Goal: Task Accomplishment & Management: Manage account settings

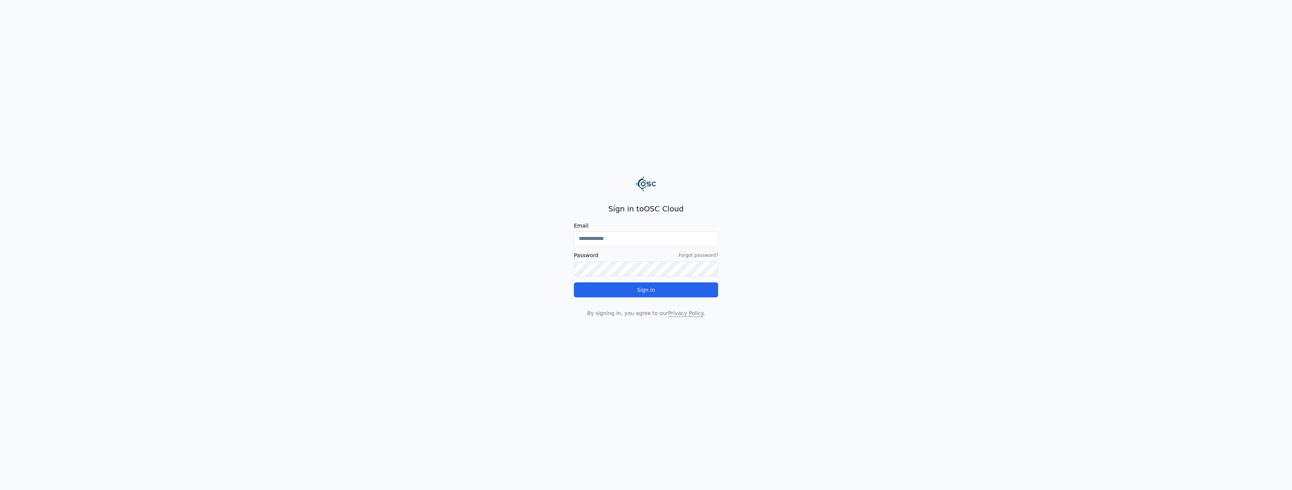
click at [632, 240] on input "Email" at bounding box center [646, 238] width 144 height 15
type input "**********"
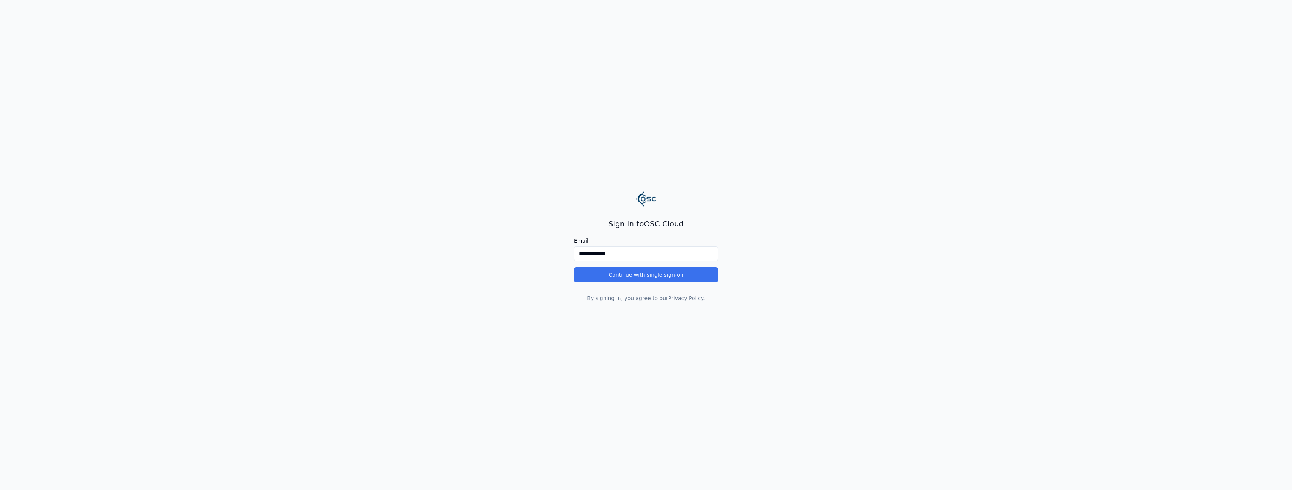
click at [609, 276] on button "Continue with single sign-on" at bounding box center [646, 274] width 144 height 15
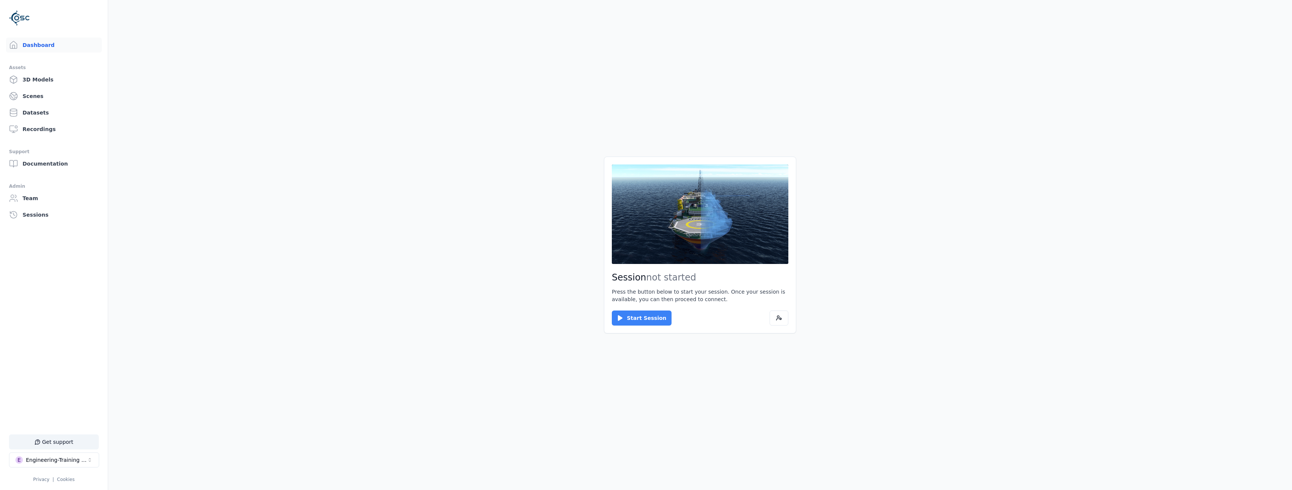
click at [649, 320] on button "Start Session" at bounding box center [642, 318] width 60 height 15
click at [623, 316] on button "Connect" at bounding box center [629, 318] width 35 height 15
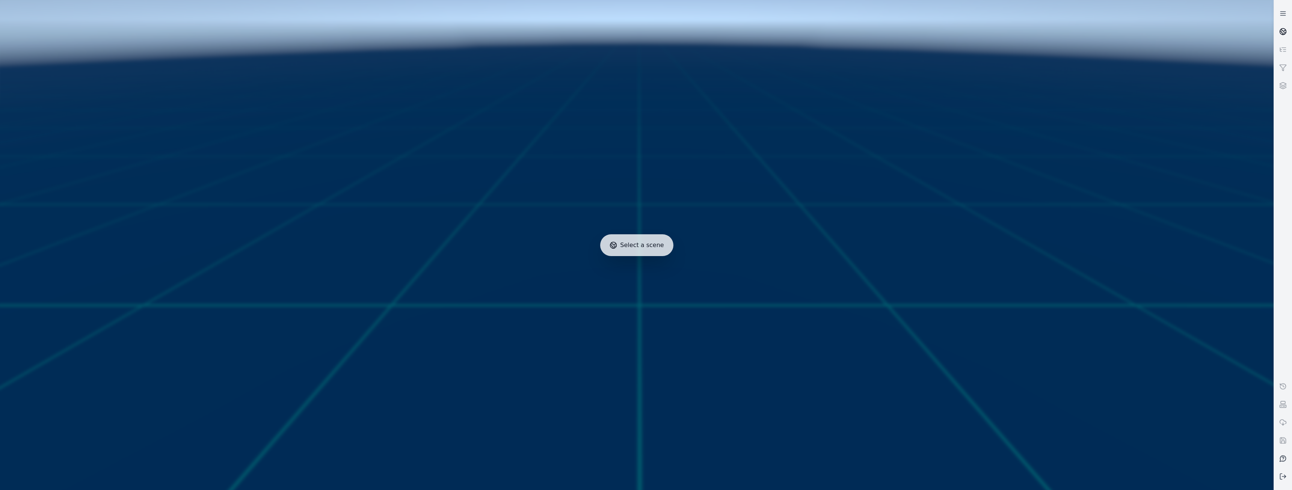
click at [1285, 36] on link at bounding box center [1283, 32] width 18 height 18
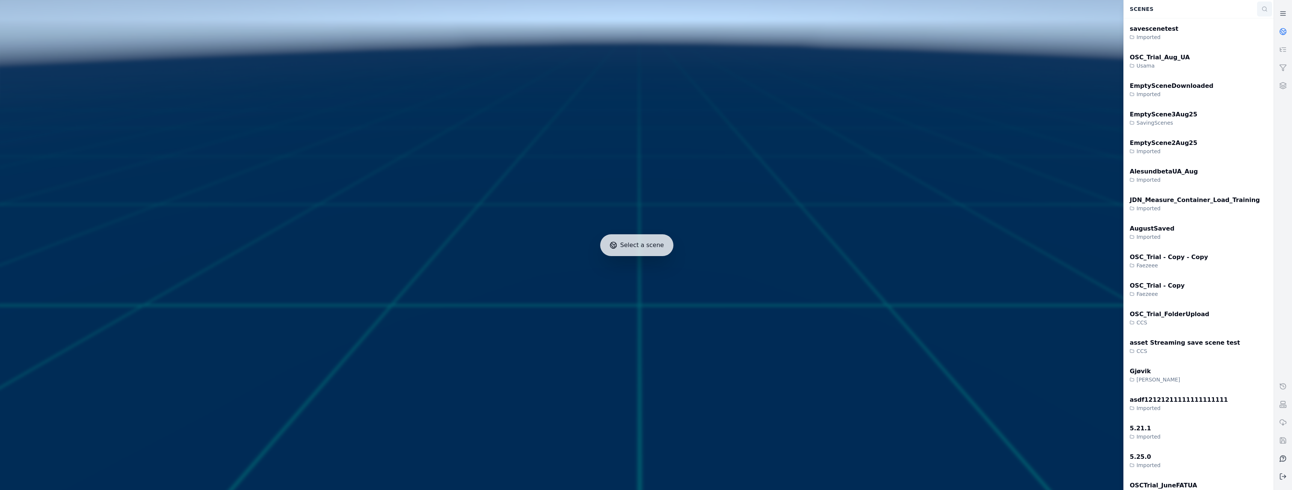
click at [1263, 9] on icon at bounding box center [1265, 9] width 6 height 6
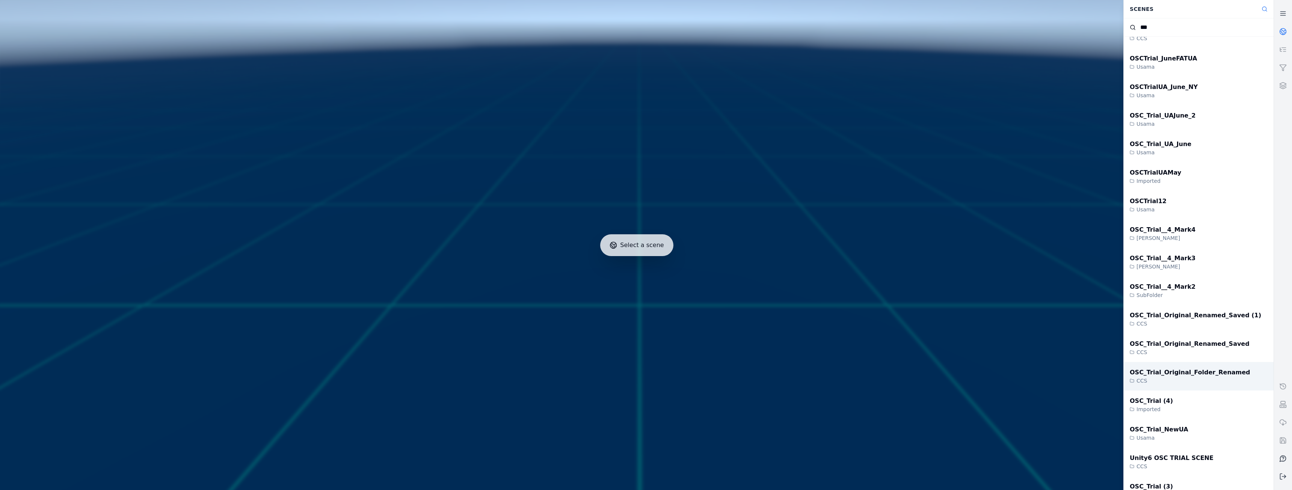
scroll to position [150, 0]
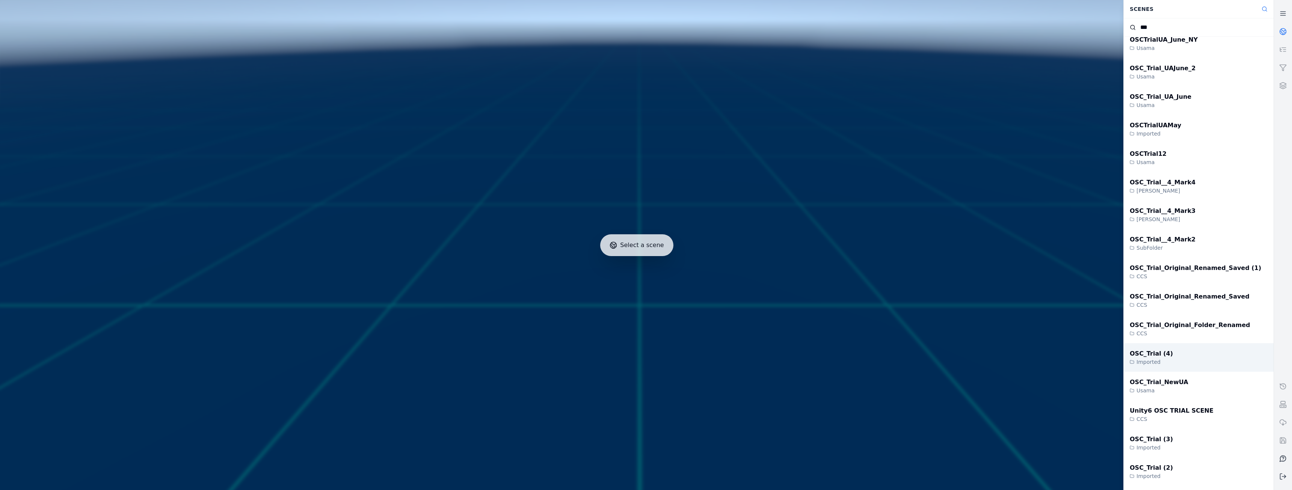
type input "***"
click at [1177, 360] on div "OSC_Trial (4) Imported" at bounding box center [1199, 357] width 150 height 29
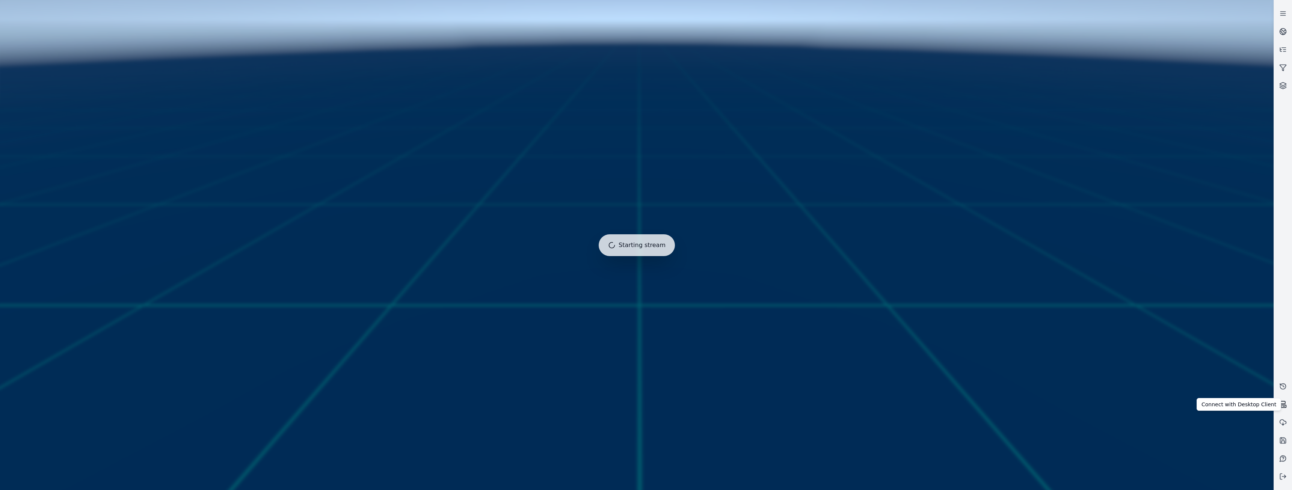
click at [1283, 406] on icon at bounding box center [1284, 406] width 2 height 0
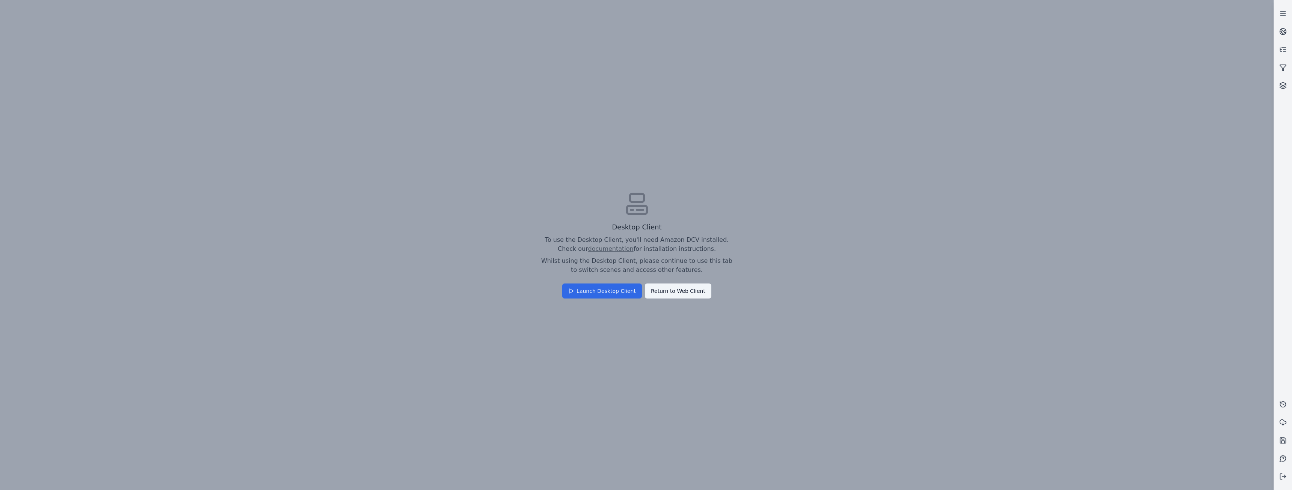
click at [614, 289] on button "Launch Desktop Client" at bounding box center [602, 291] width 80 height 15
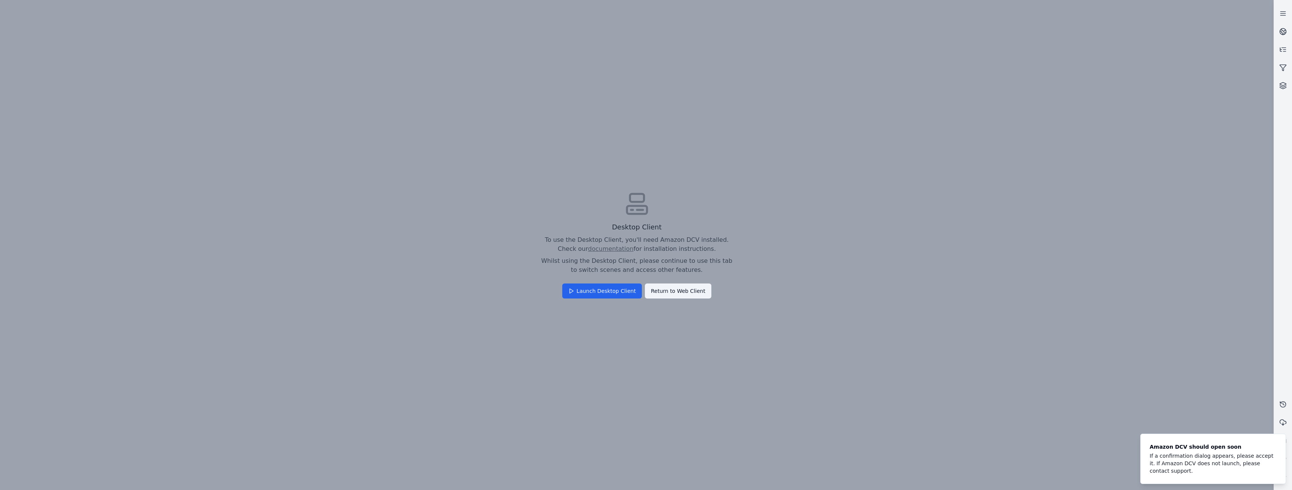
click at [1090, 112] on div "Desktop Client To use the Desktop Client, you'll need Amazon DCV installed. Che…" at bounding box center [637, 245] width 1274 height 490
click at [684, 291] on button "Return to Web Client" at bounding box center [678, 291] width 66 height 15
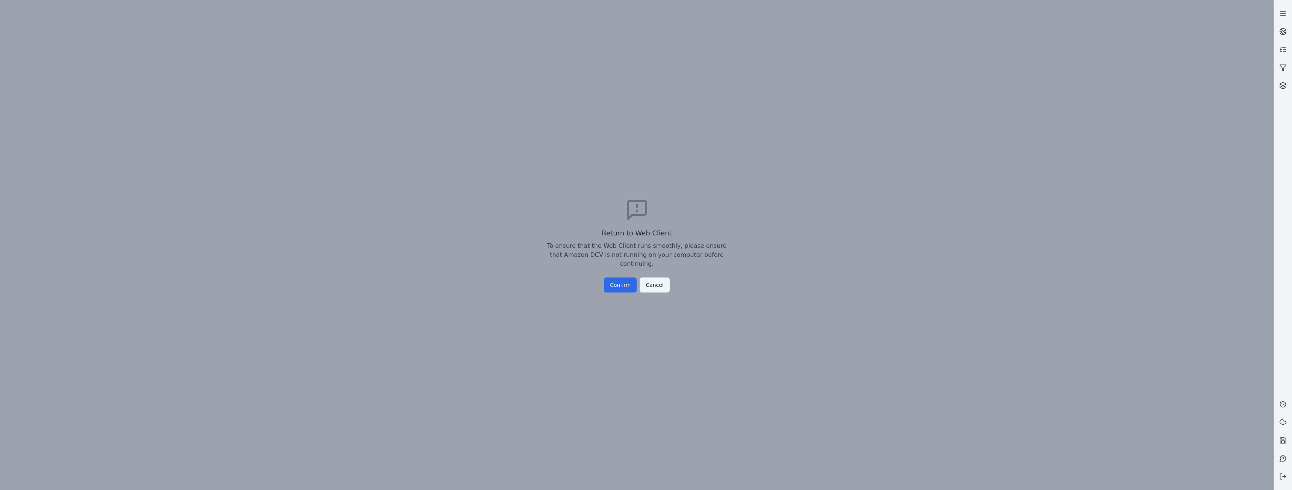
click at [617, 280] on button "Confirm" at bounding box center [620, 285] width 33 height 15
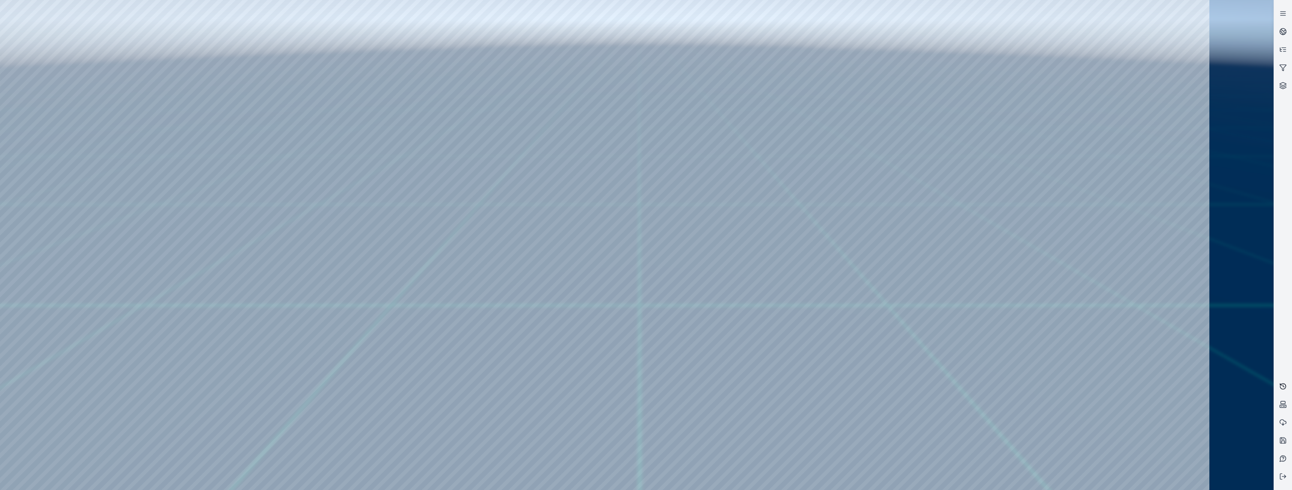
click at [1281, 405] on rect at bounding box center [1283, 406] width 6 height 3
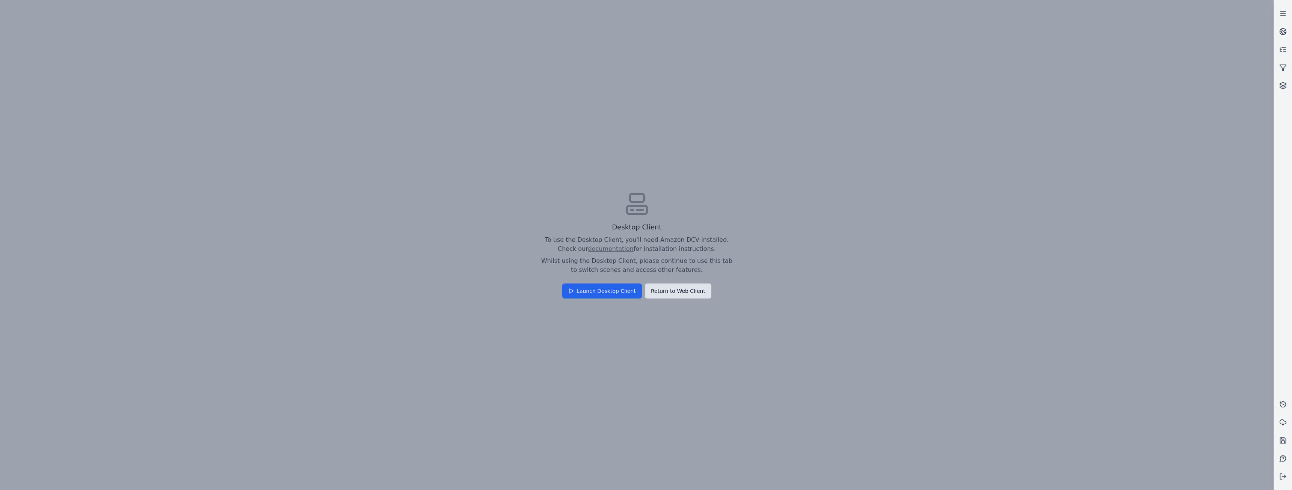
click at [690, 292] on button "Return to Web Client" at bounding box center [678, 291] width 66 height 15
click at [620, 278] on button "Confirm" at bounding box center [620, 285] width 33 height 15
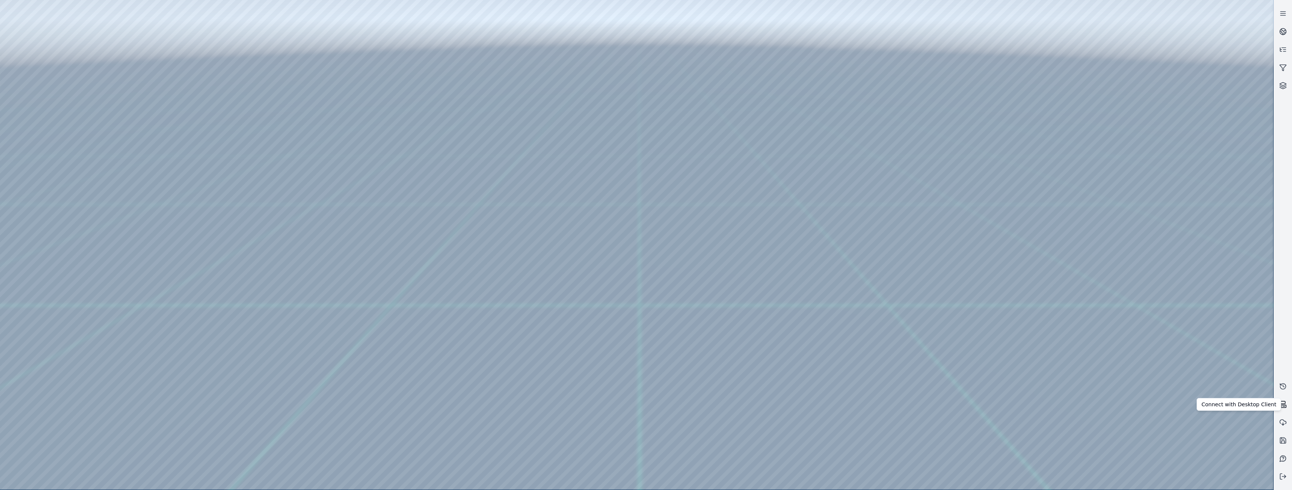
click at [1280, 404] on icon at bounding box center [1283, 405] width 8 height 8
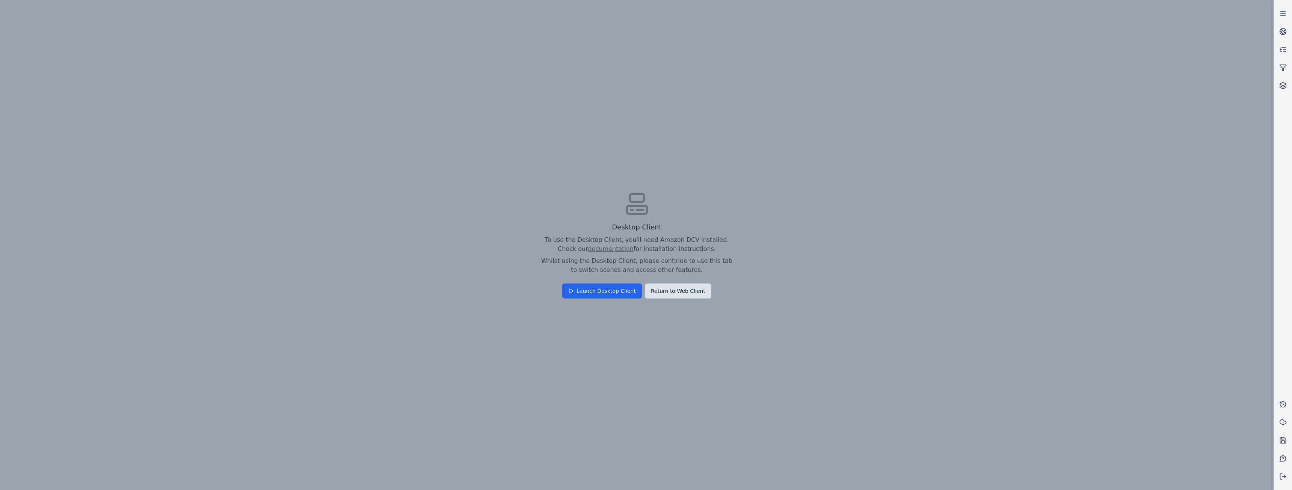
click at [680, 291] on button "Return to Web Client" at bounding box center [678, 291] width 66 height 15
click at [627, 279] on button "Confirm" at bounding box center [620, 285] width 33 height 15
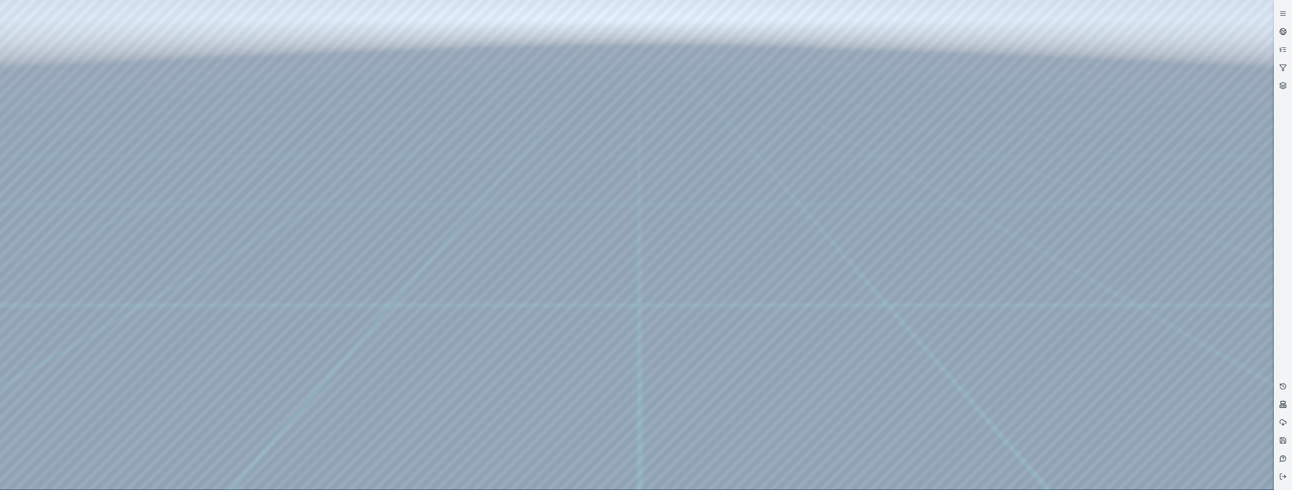
click at [1287, 403] on button at bounding box center [1283, 404] width 18 height 18
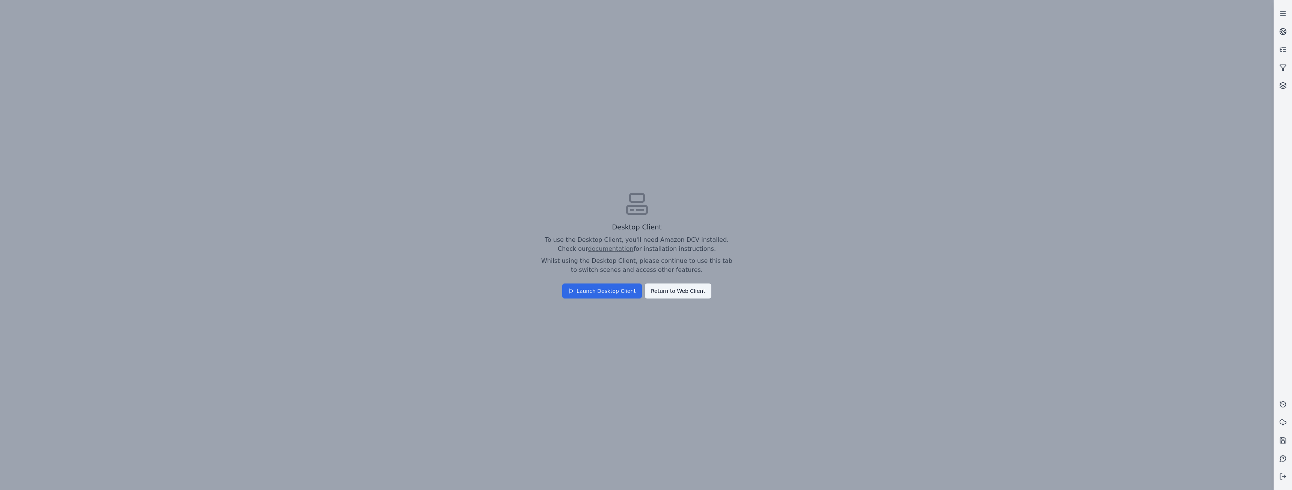
click at [625, 293] on button "Launch Desktop Client" at bounding box center [602, 291] width 80 height 15
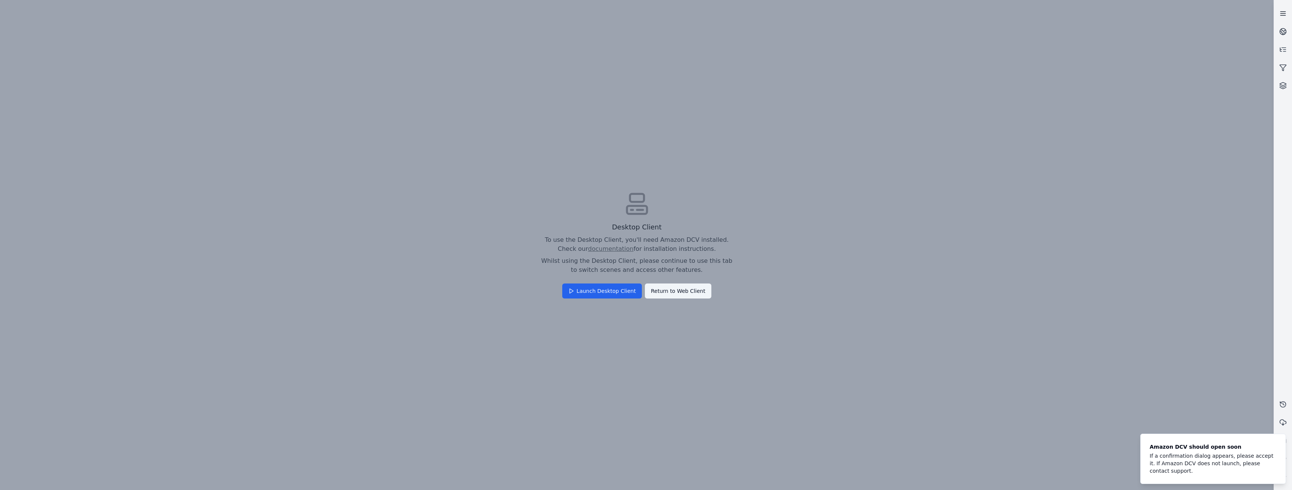
click at [1282, 13] on icon at bounding box center [1283, 14] width 8 height 8
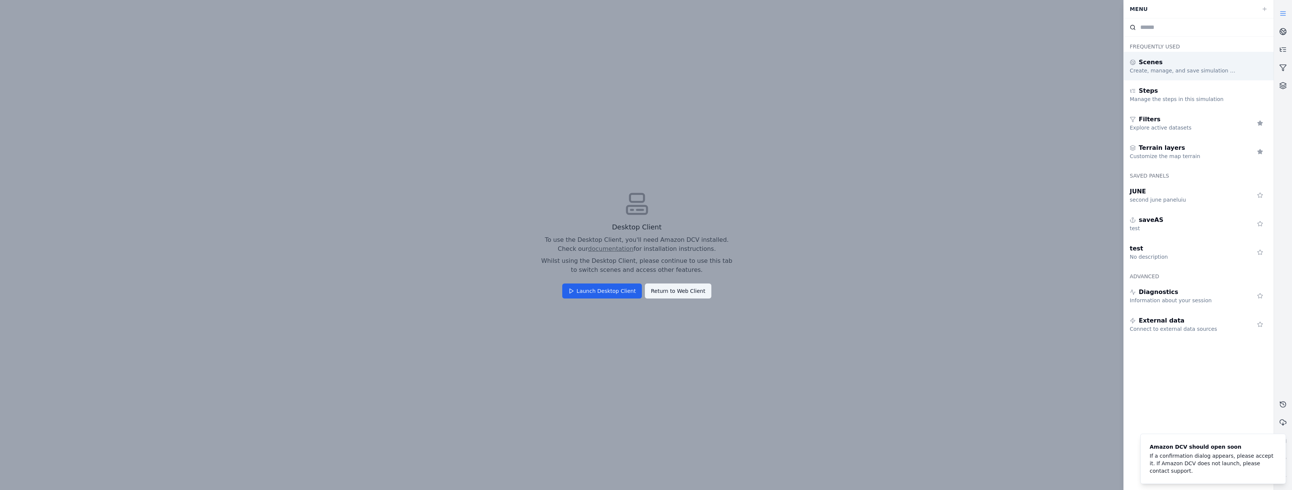
click at [1166, 67] on div "Create, manage, and save simulation scenes" at bounding box center [1184, 71] width 108 height 8
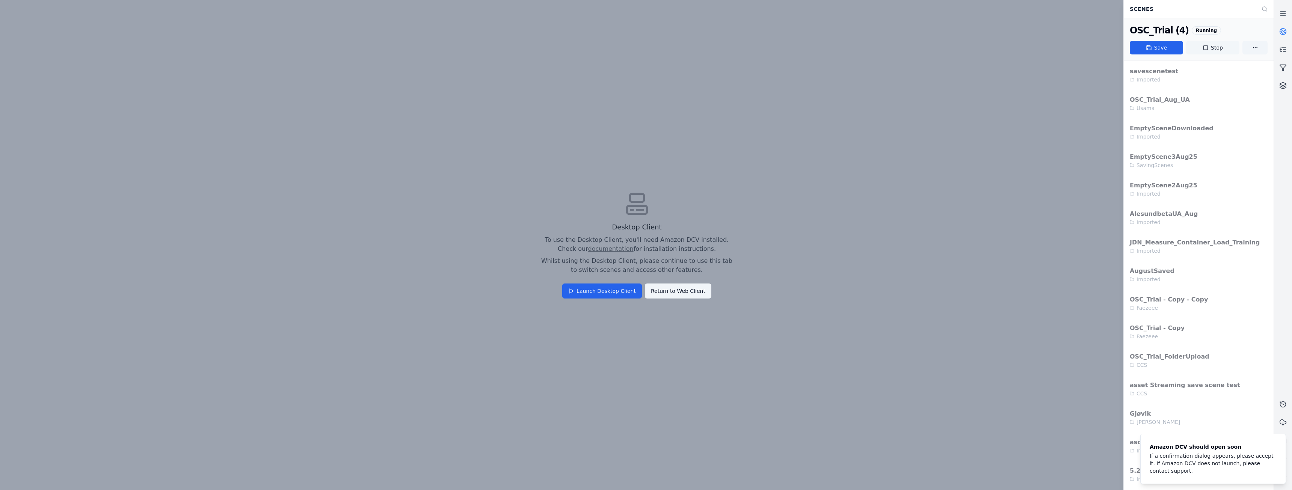
click at [1219, 47] on button "Stop" at bounding box center [1212, 48] width 53 height 14
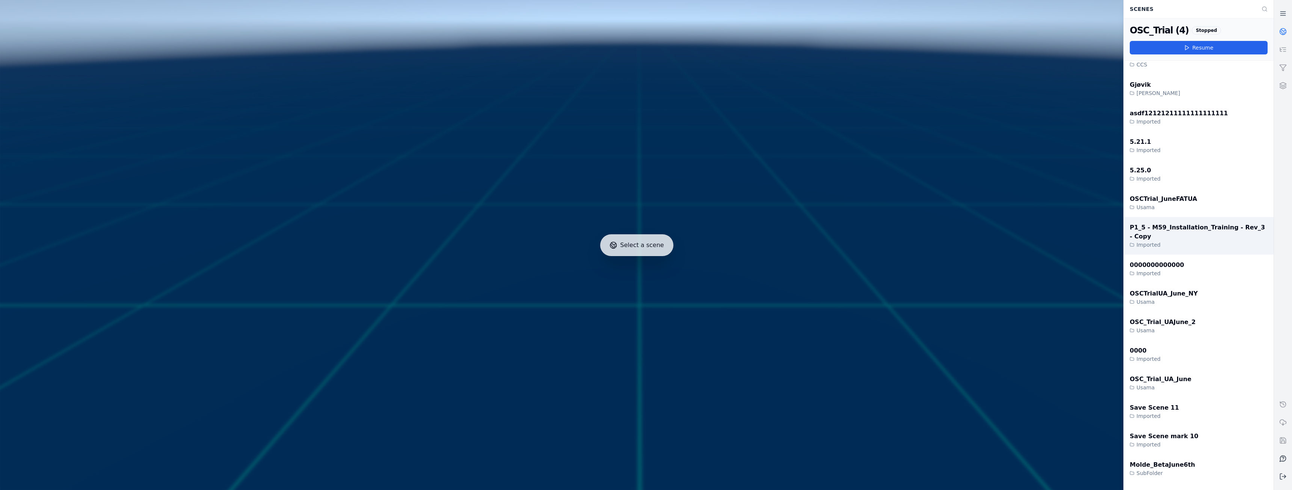
scroll to position [338, 0]
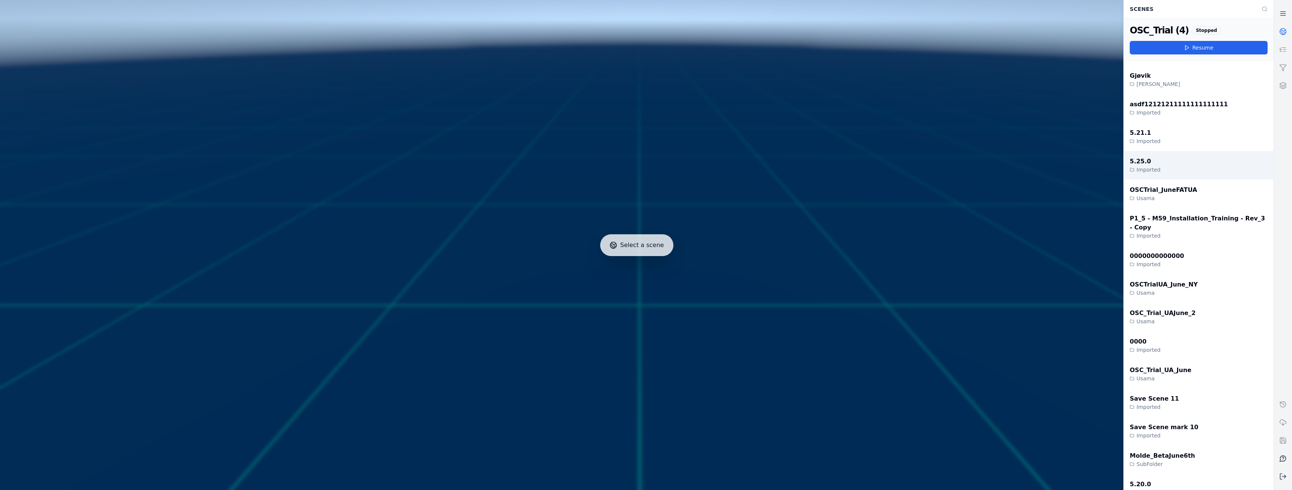
click at [1151, 167] on div "Imported" at bounding box center [1145, 170] width 31 height 8
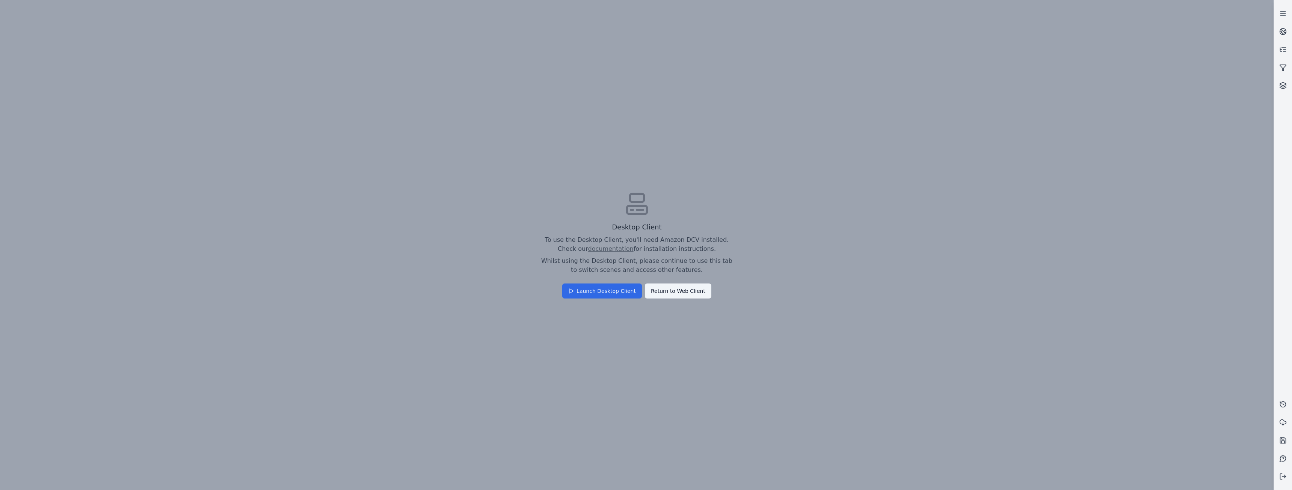
click at [602, 291] on button "Launch Desktop Client" at bounding box center [602, 291] width 80 height 15
click at [1279, 30] on icon at bounding box center [1283, 32] width 8 height 8
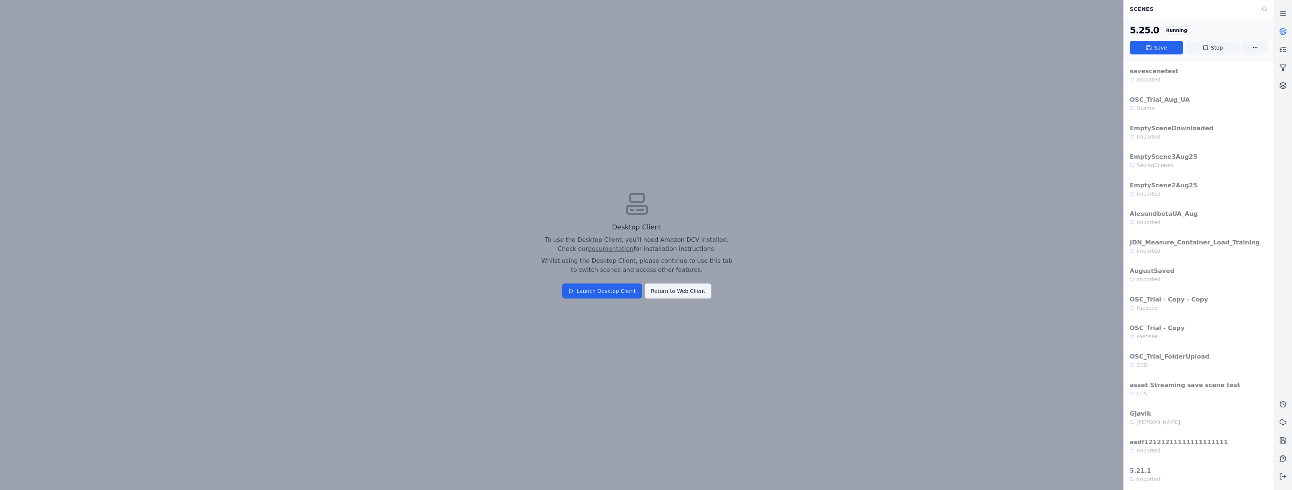
click at [1220, 45] on button "Stop" at bounding box center [1212, 48] width 53 height 14
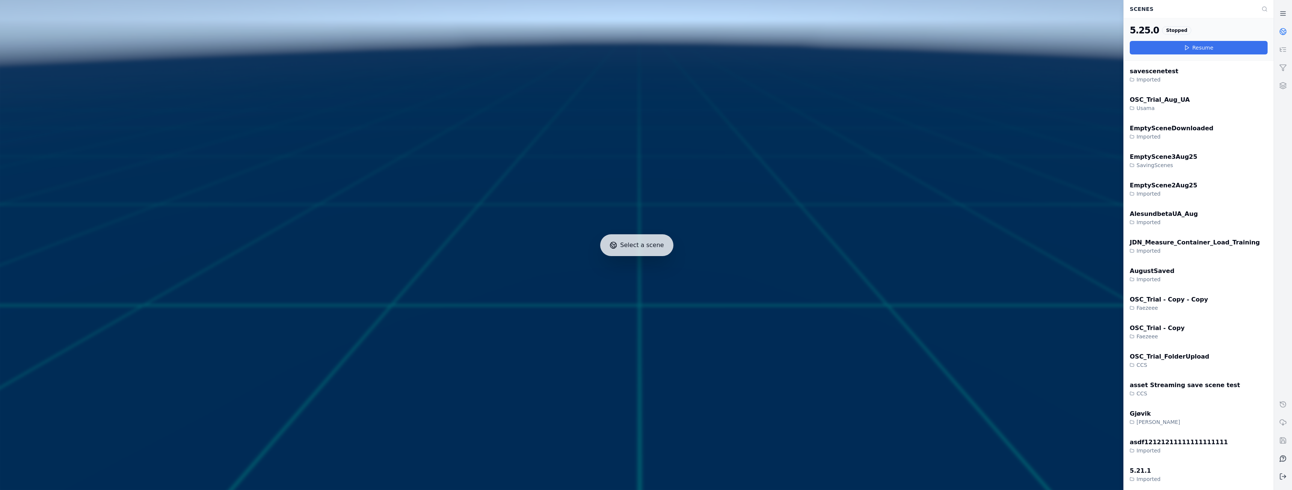
click at [1189, 46] on icon at bounding box center [1187, 48] width 6 height 6
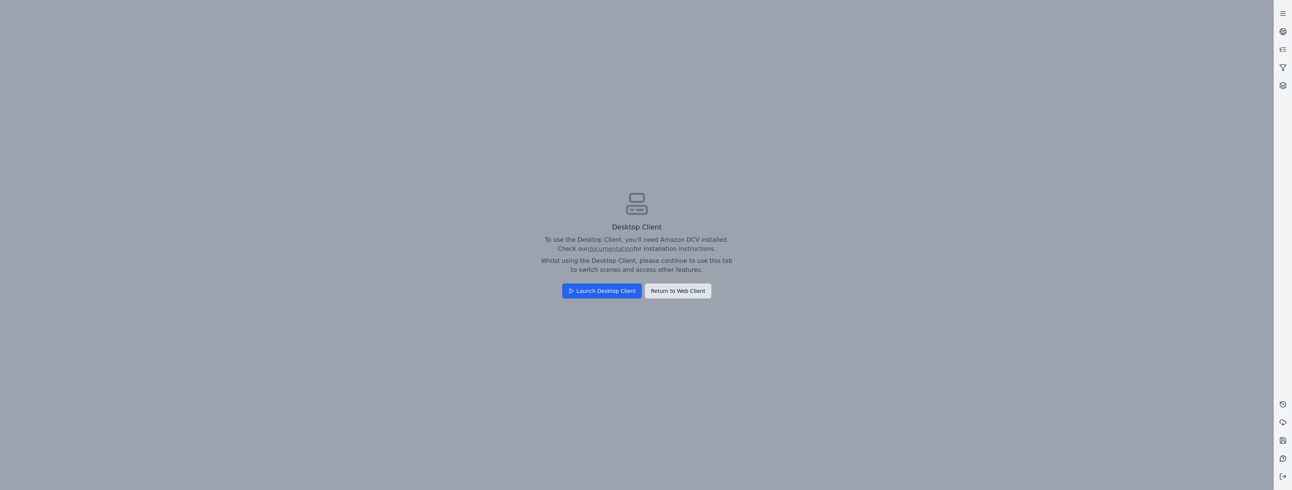
click at [689, 294] on button "Return to Web Client" at bounding box center [678, 291] width 66 height 15
click at [628, 278] on button "Confirm" at bounding box center [620, 285] width 33 height 15
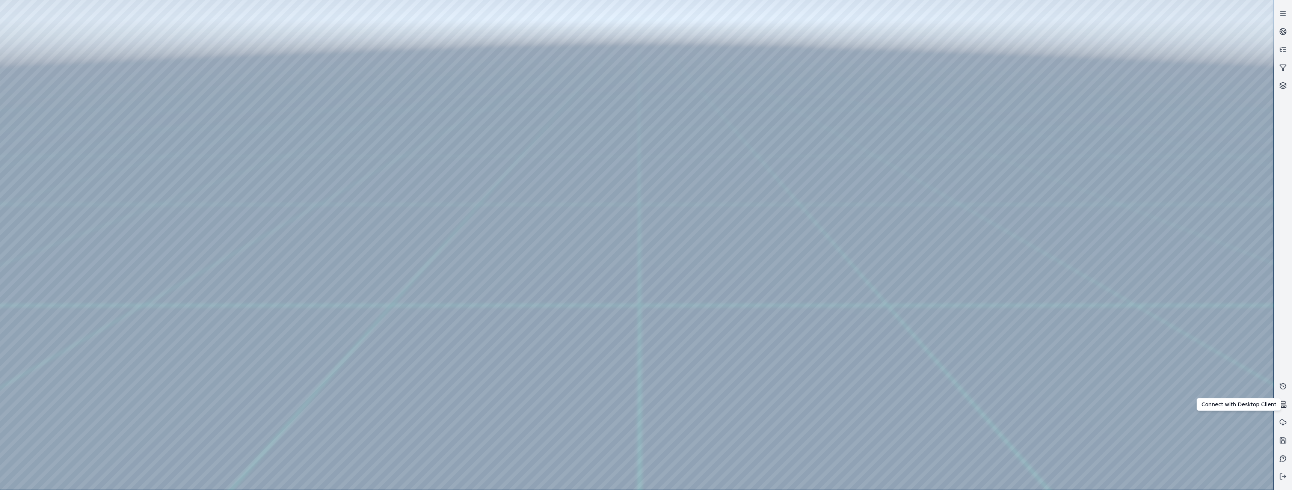
click at [1282, 406] on icon at bounding box center [1283, 405] width 8 height 8
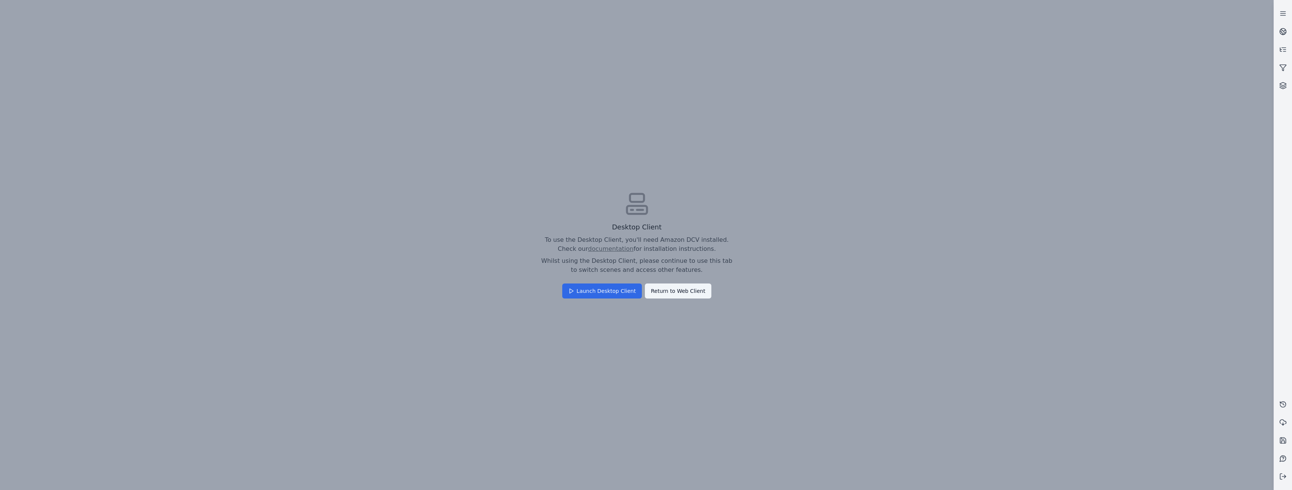
click at [601, 289] on button "Launch Desktop Client" at bounding box center [602, 291] width 80 height 15
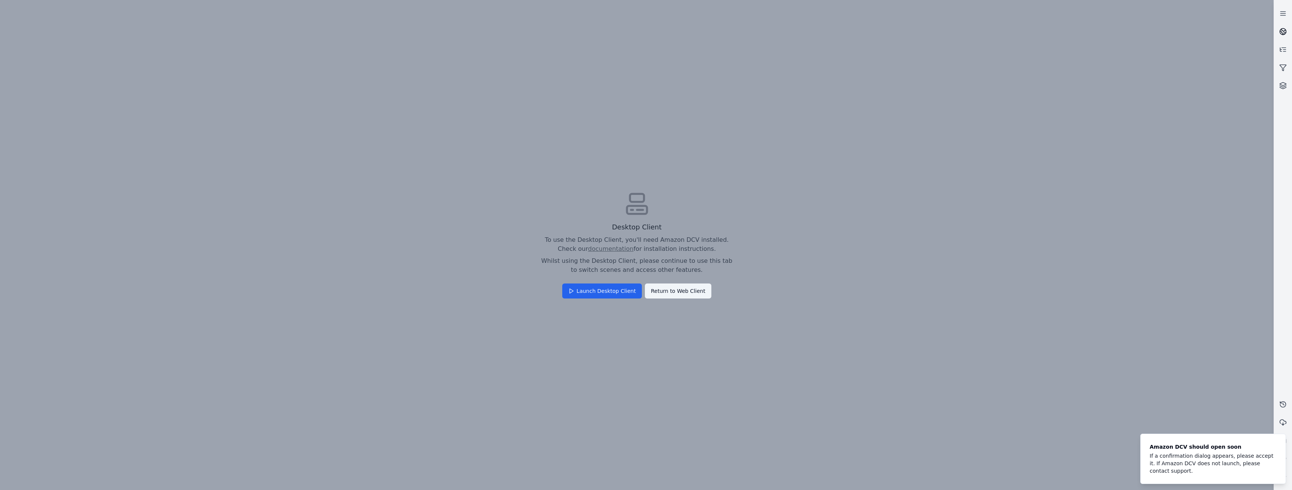
click at [1281, 32] on icon at bounding box center [1281, 32] width 3 height 3
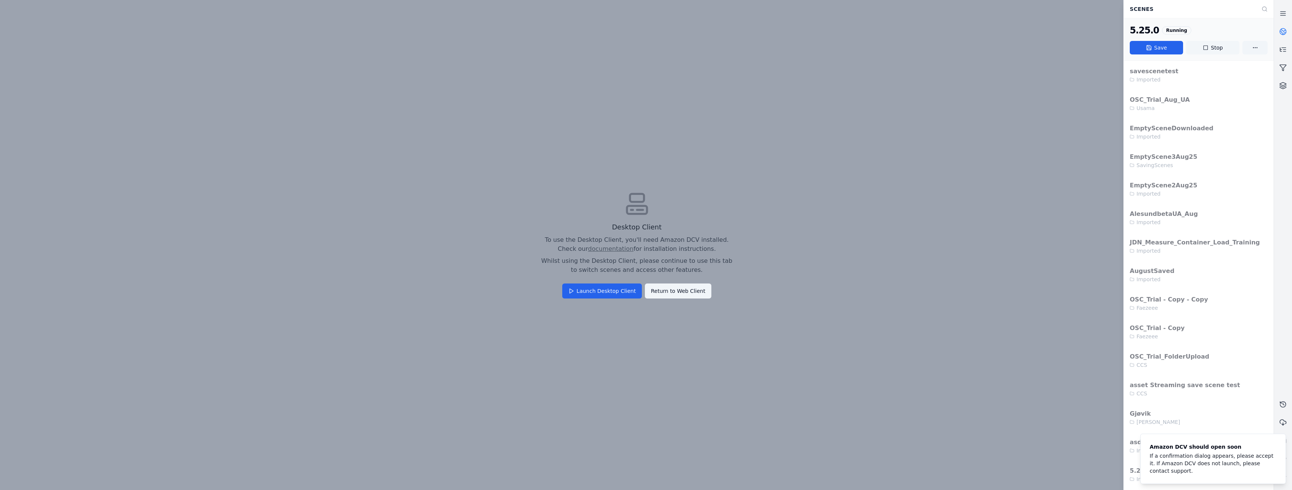
click at [1216, 47] on button "Stop" at bounding box center [1212, 48] width 53 height 14
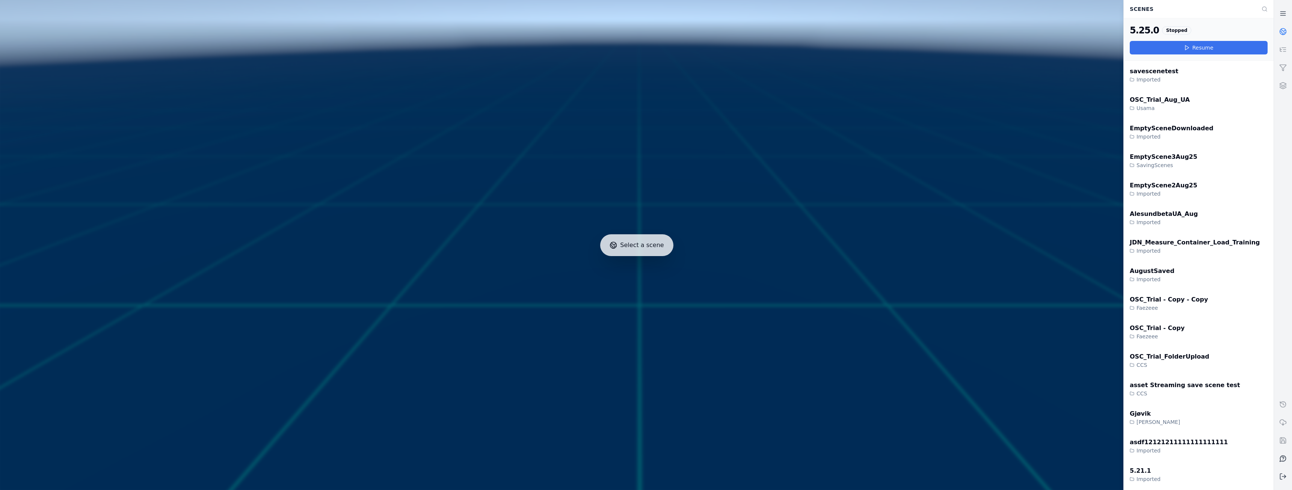
click at [1218, 47] on button "Resume" at bounding box center [1199, 48] width 138 height 14
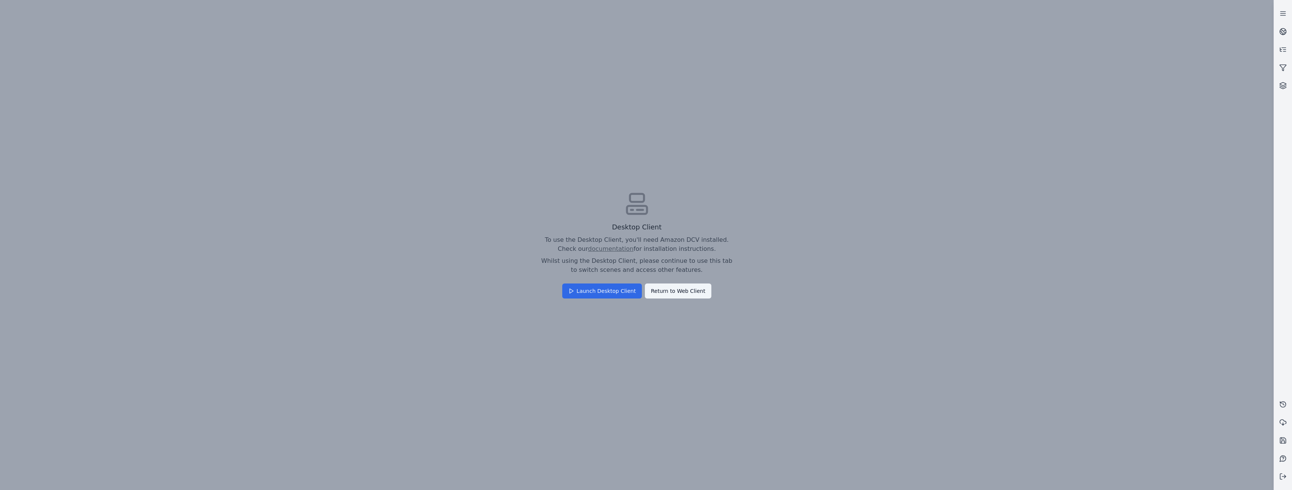
click at [609, 294] on button "Launch Desktop Client" at bounding box center [602, 291] width 80 height 15
click at [692, 293] on button "Return to Web Client" at bounding box center [678, 291] width 66 height 15
click at [621, 285] on button "Confirm" at bounding box center [620, 285] width 33 height 15
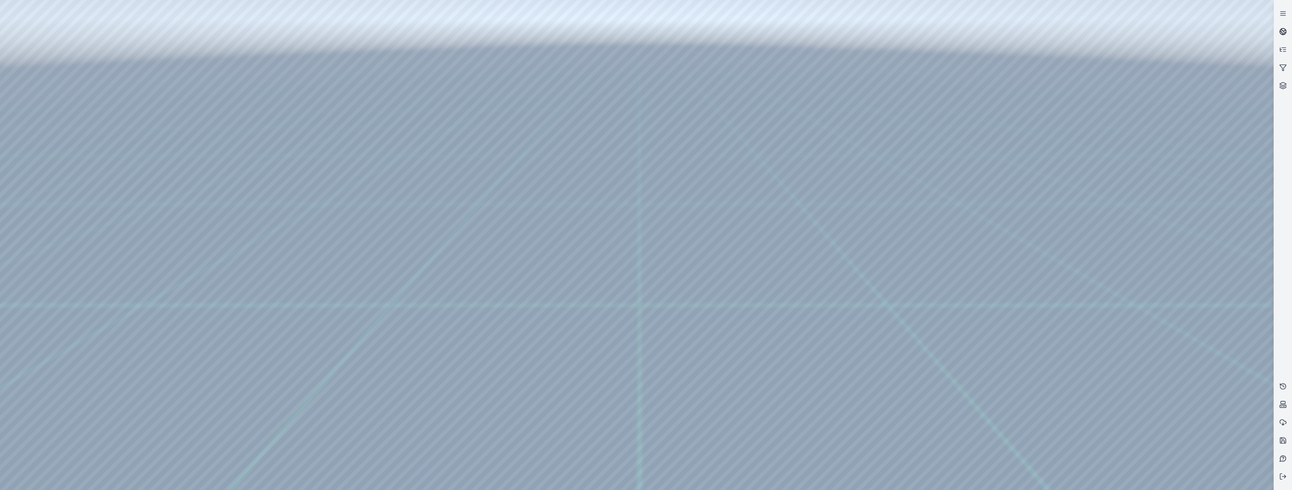
click at [1285, 30] on icon at bounding box center [1283, 30] width 5 height 3
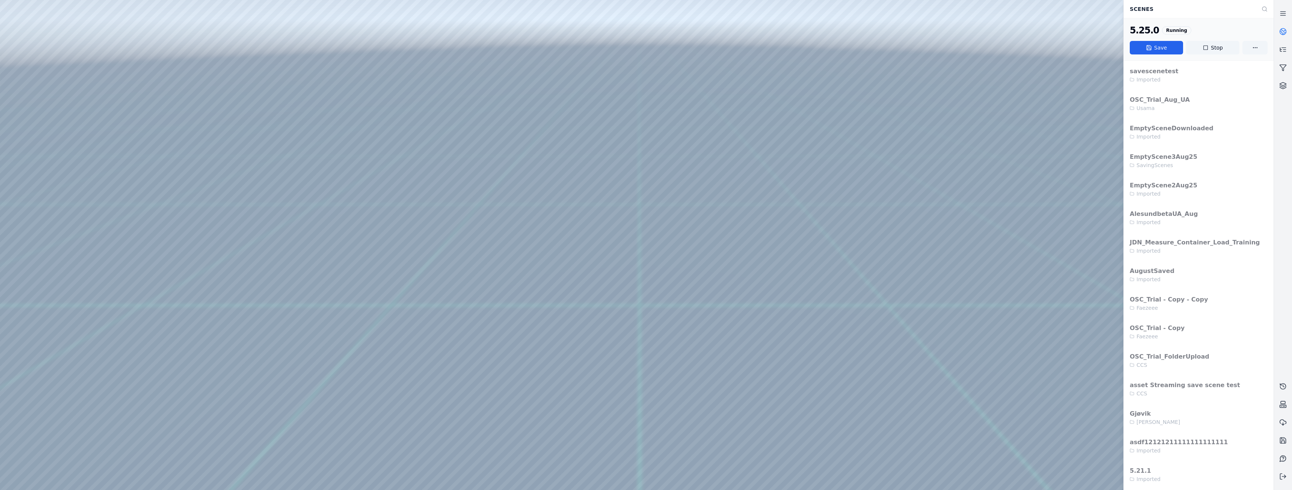
click at [1211, 48] on button "Stop" at bounding box center [1212, 48] width 53 height 14
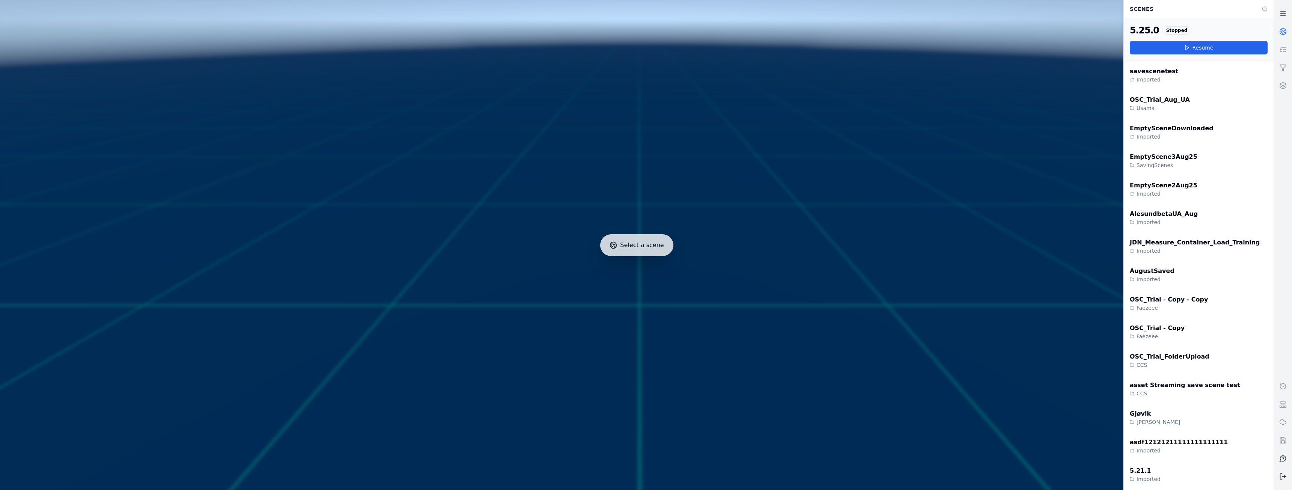
click at [1282, 476] on icon at bounding box center [1283, 477] width 8 height 8
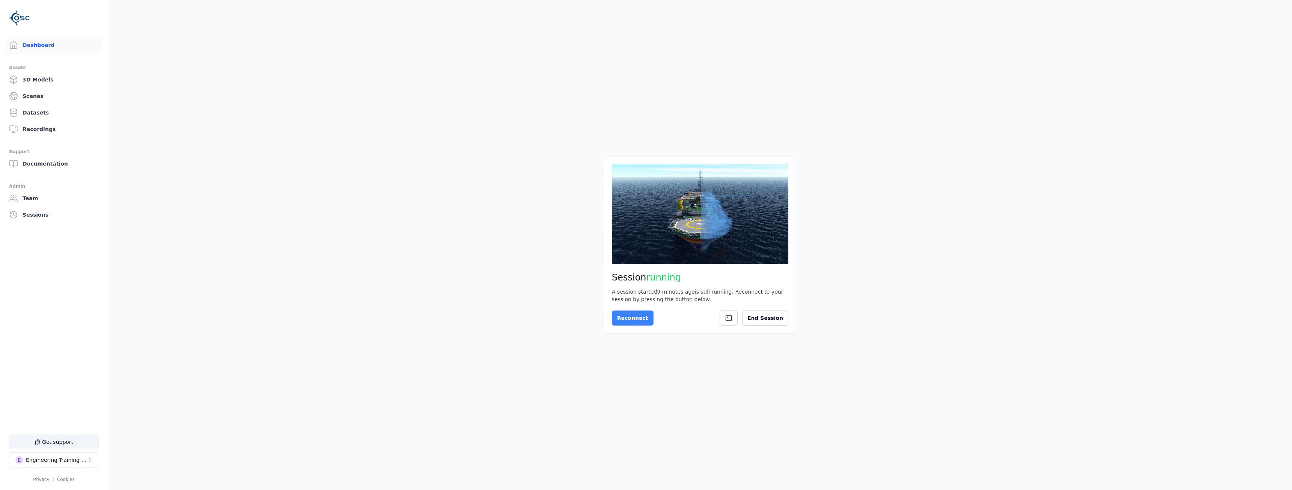
click at [637, 318] on button "Reconnect" at bounding box center [633, 318] width 42 height 15
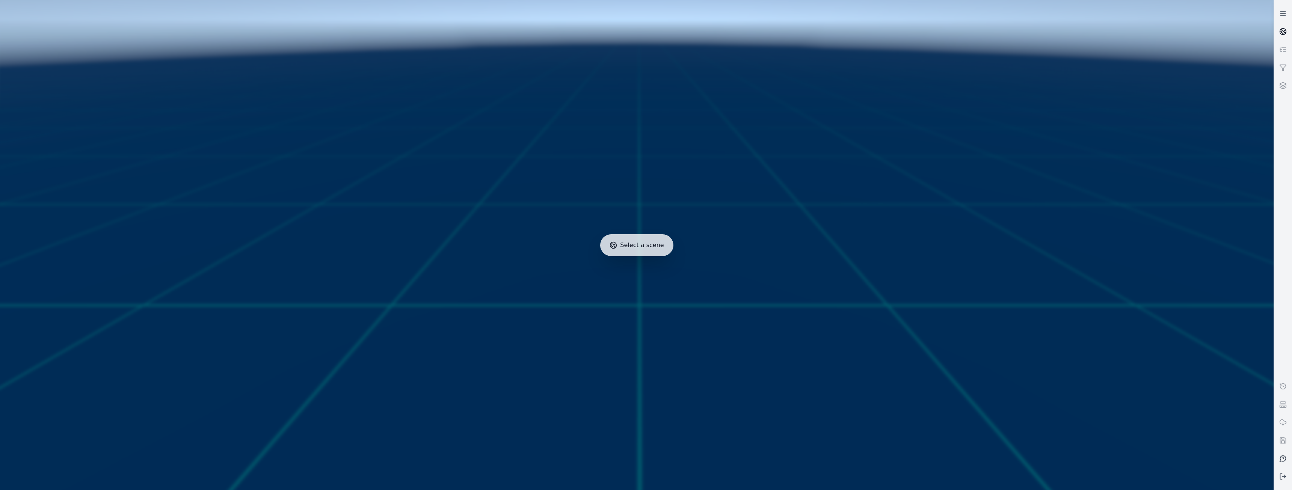
click at [1284, 29] on circle at bounding box center [1283, 32] width 6 height 6
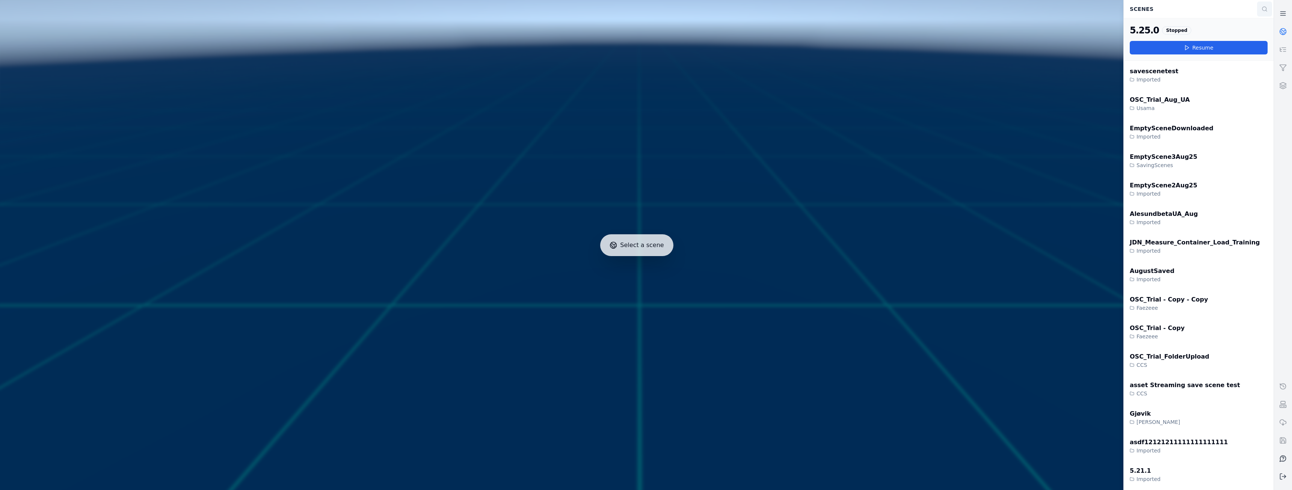
click at [1262, 9] on icon at bounding box center [1265, 9] width 6 height 6
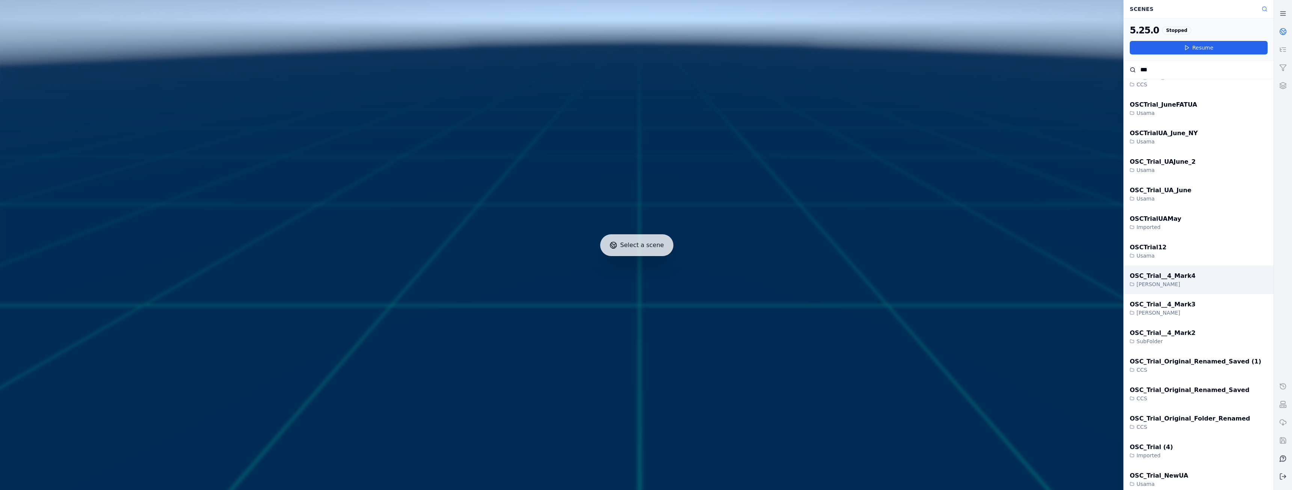
scroll to position [150, 0]
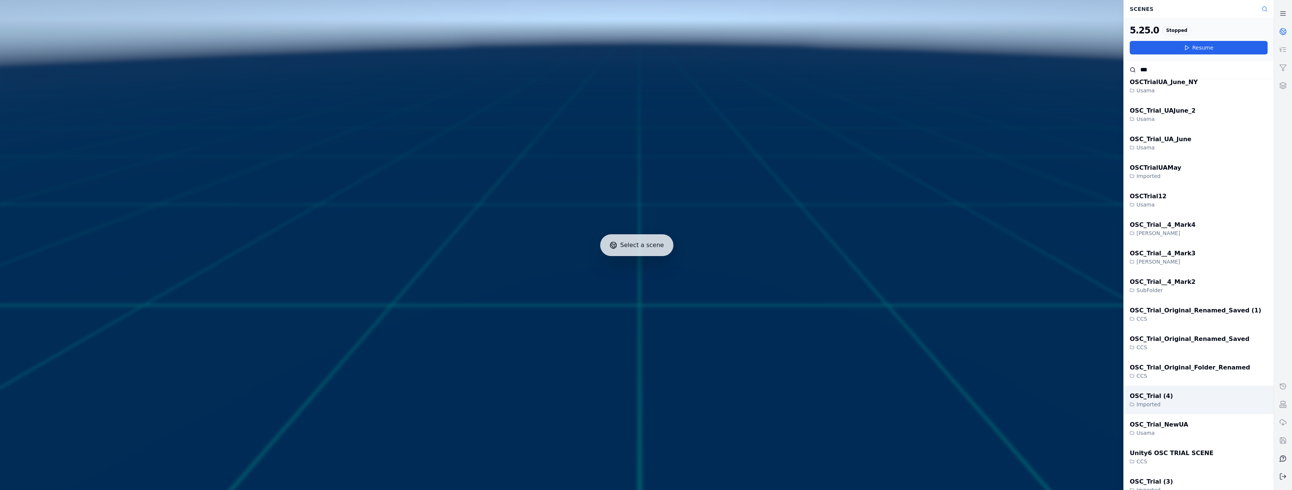
type input "***"
click at [1169, 396] on div "OSC_Trial (4) Imported" at bounding box center [1199, 400] width 150 height 29
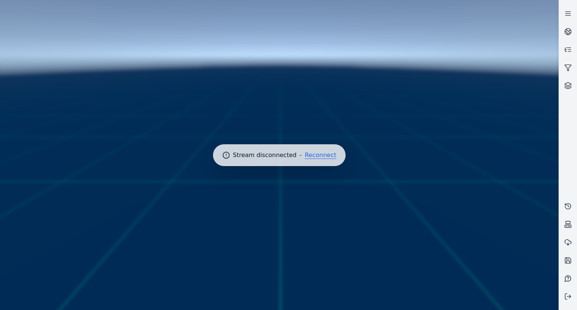
click at [317, 155] on button "Reconnect" at bounding box center [321, 155] width 32 height 6
click at [317, 155] on button "Retry" at bounding box center [321, 155] width 16 height 6
click at [320, 153] on button "Retry" at bounding box center [321, 155] width 16 height 6
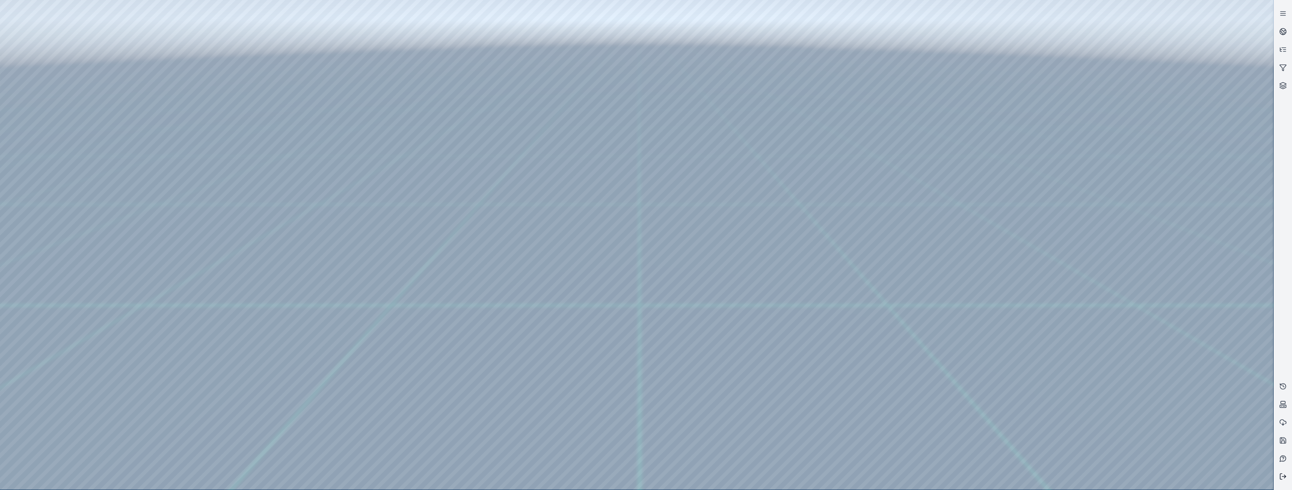
click at [1285, 476] on polyline at bounding box center [1285, 476] width 2 height 3
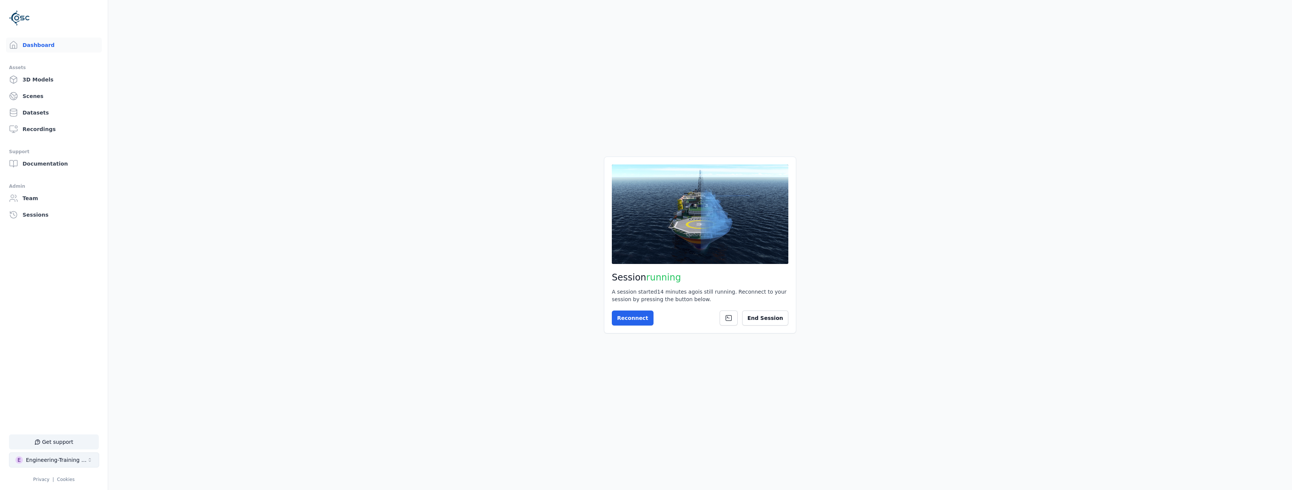
click at [68, 463] on div "Engineering-Training (SSO Staging)" at bounding box center [56, 460] width 61 height 8
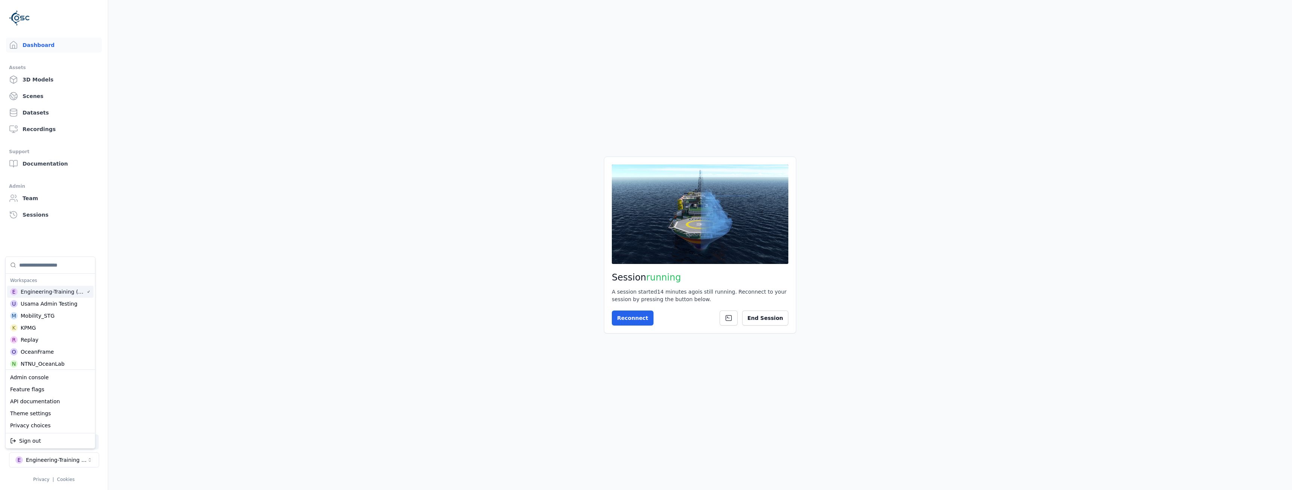
click at [45, 262] on input "Suggestions" at bounding box center [54, 265] width 71 height 17
click at [54, 390] on div "Feature flags" at bounding box center [50, 389] width 86 height 12
select select "****"
select select "*****"
select select "****"
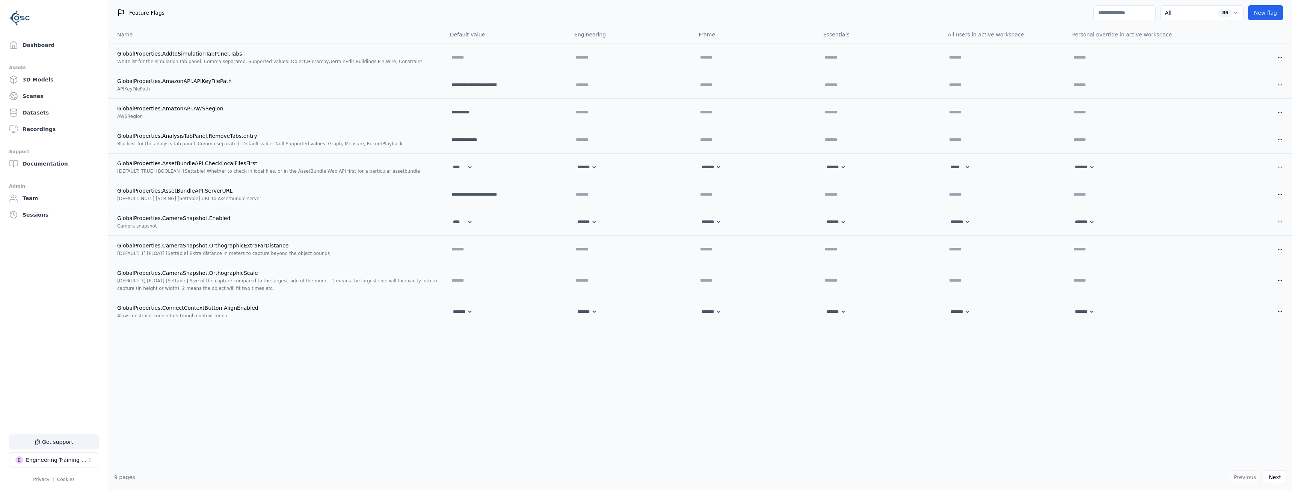
click at [1099, 11] on input at bounding box center [1124, 12] width 62 height 15
type input "*"
select select "****"
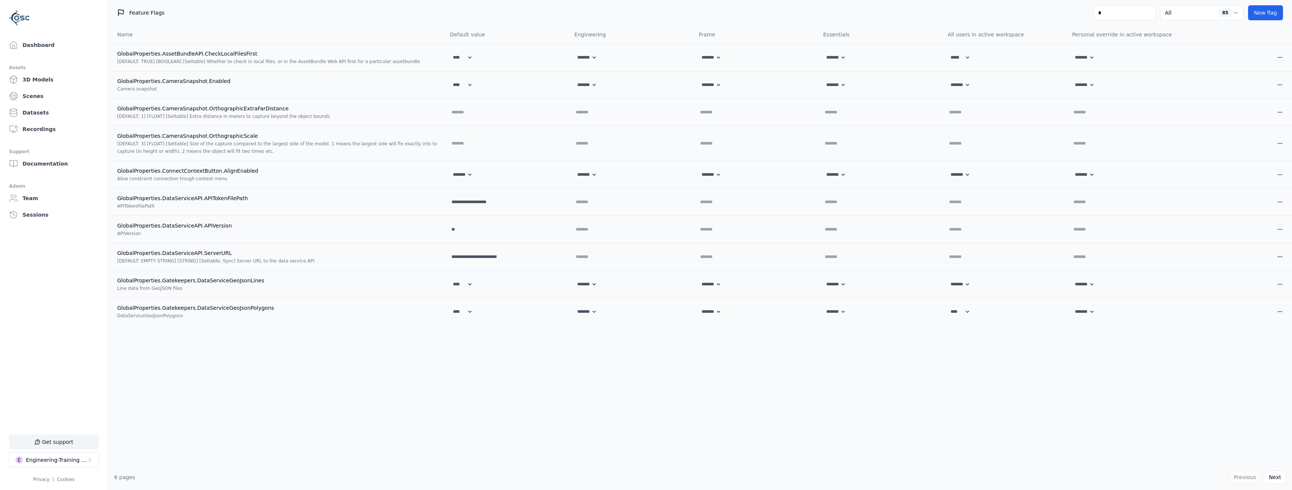
type input "**"
select select "****"
select select "*******"
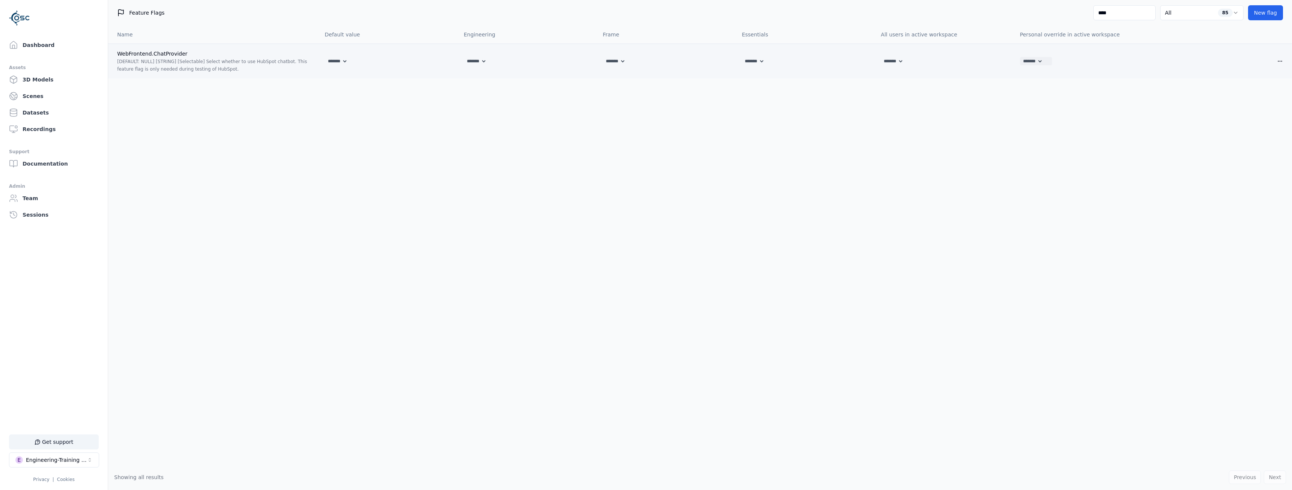
type input "****"
click at [1026, 65] on select "******* *******" at bounding box center [1031, 61] width 23 height 8
click at [1039, 113] on div "Name Default value Engineering Frame Essentials All users in active workspace P…" at bounding box center [700, 245] width 1184 height 439
click at [75, 439] on button "Get support" at bounding box center [54, 442] width 90 height 15
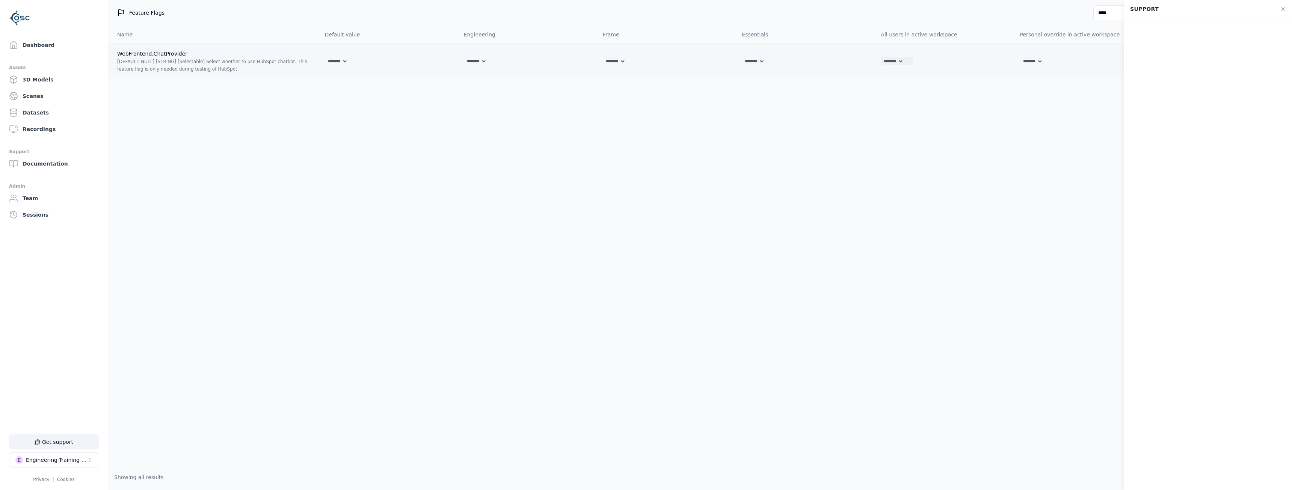
click at [897, 65] on select "******* *******" at bounding box center [892, 61] width 23 height 8
click at [936, 96] on div "Name Default value Engineering Frame Essentials All users in active workspace P…" at bounding box center [700, 245] width 1184 height 439
click at [1282, 8] on icon at bounding box center [1282, 9] width 3 height 3
click at [223, 196] on div "Name Default value Engineering Frame Essentials All users in active workspace P…" at bounding box center [700, 245] width 1184 height 439
